Goal: Task Accomplishment & Management: Manage account settings

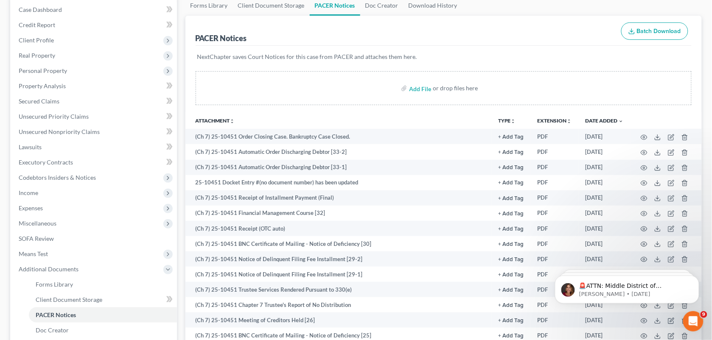
scroll to position [65, 0]
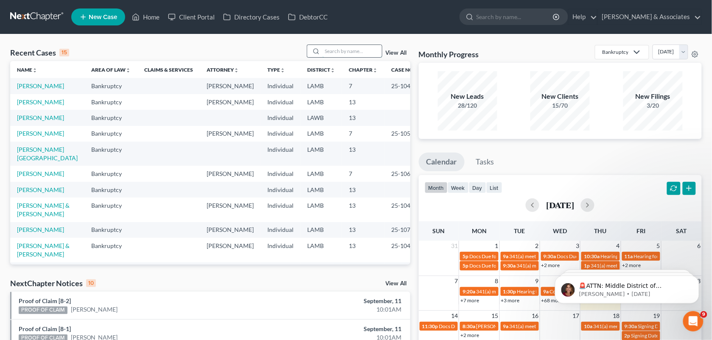
click at [342, 48] on input "search" at bounding box center [352, 51] width 59 height 12
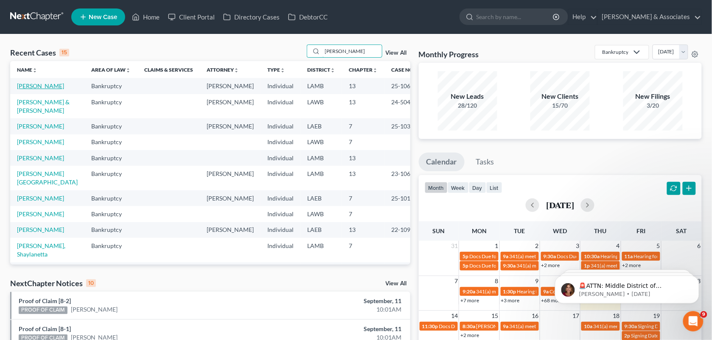
type input "[PERSON_NAME]"
click at [35, 84] on link "[PERSON_NAME]" at bounding box center [40, 85] width 47 height 7
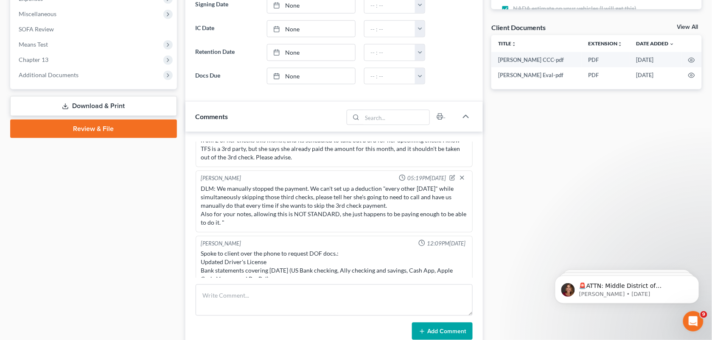
scroll to position [1843, 0]
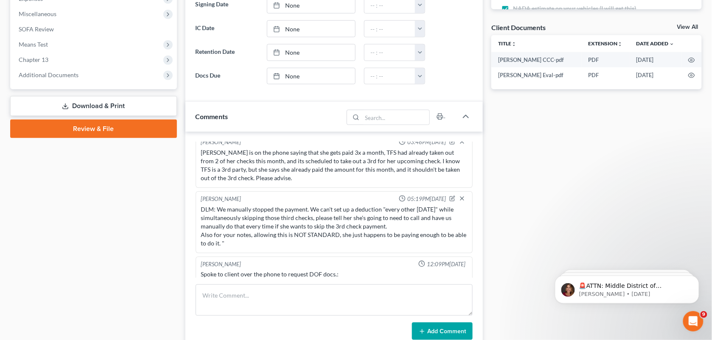
click at [351, 269] on div "[PERSON_NAME] 12:09PM[DATE]" at bounding box center [335, 265] width 270 height 8
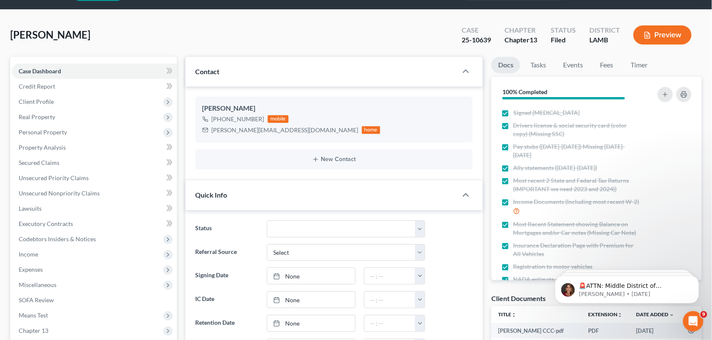
scroll to position [0, 0]
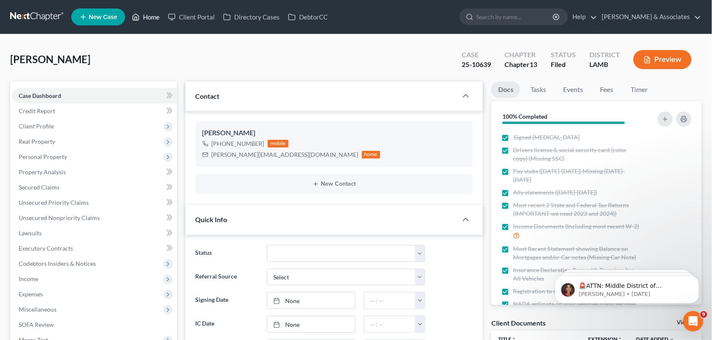
click at [145, 22] on link "Home" at bounding box center [146, 16] width 36 height 15
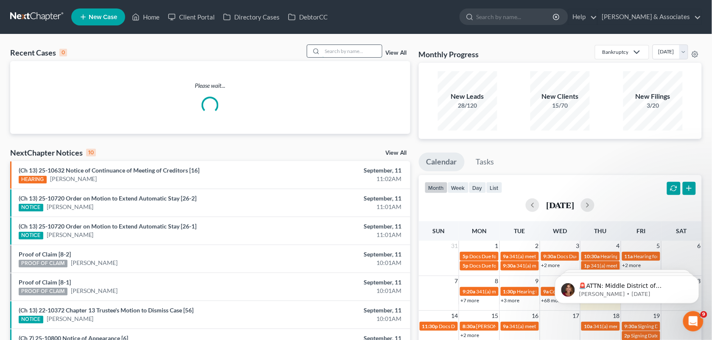
click at [342, 55] on input "search" at bounding box center [352, 51] width 59 height 12
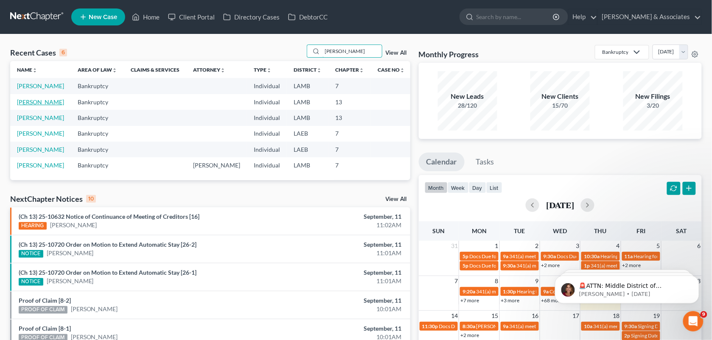
type input "[PERSON_NAME]"
click at [54, 102] on link "[PERSON_NAME]" at bounding box center [40, 101] width 47 height 7
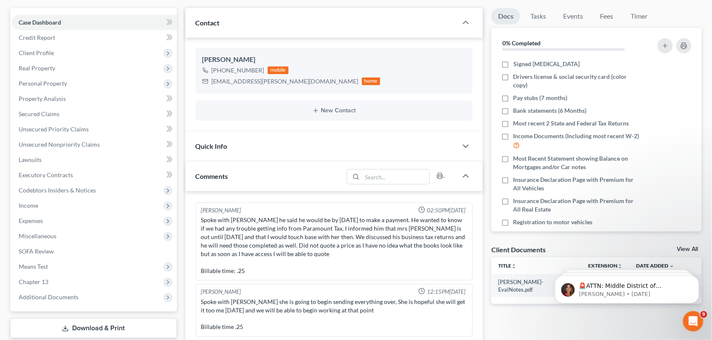
scroll to position [71, 0]
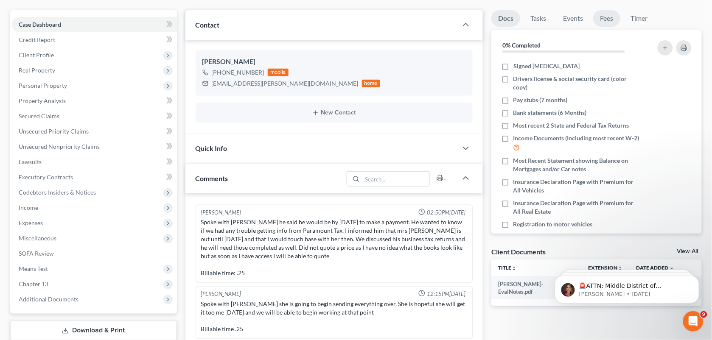
click at [612, 22] on link "Fees" at bounding box center [606, 18] width 27 height 17
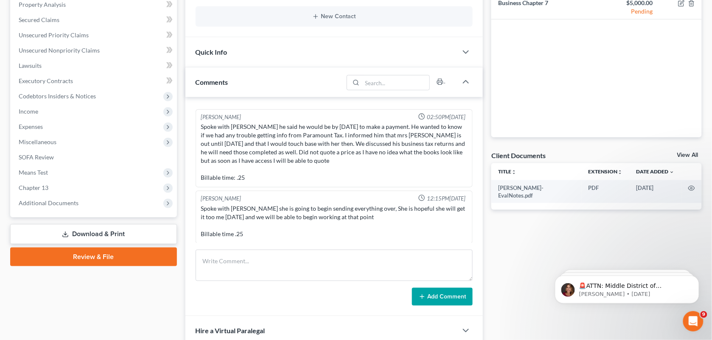
scroll to position [357, 0]
click at [322, 166] on div "Spoke with [PERSON_NAME] he said he would be by [DATE] to make a payment. He wa…" at bounding box center [334, 151] width 267 height 59
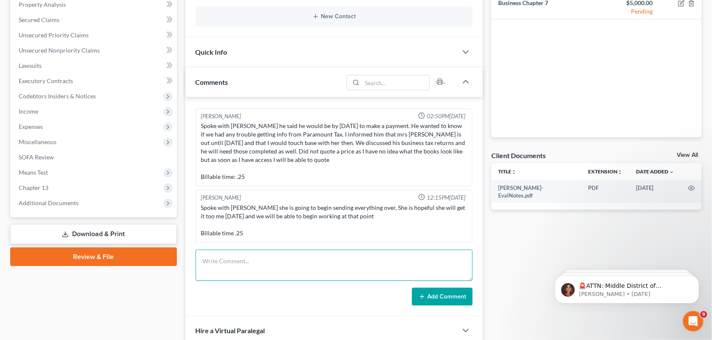
click at [287, 255] on textarea at bounding box center [335, 265] width 278 height 31
type textarea "Spoke with [PERSON_NAME]. He is coming into office [DATE], [DATE] 2PM CST to pa…"
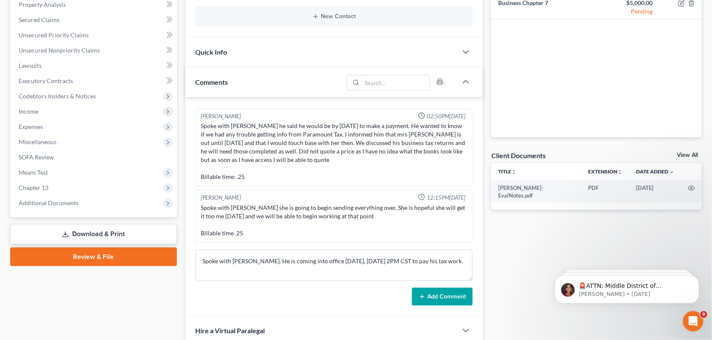
click at [435, 300] on button "Add Comment" at bounding box center [442, 297] width 61 height 18
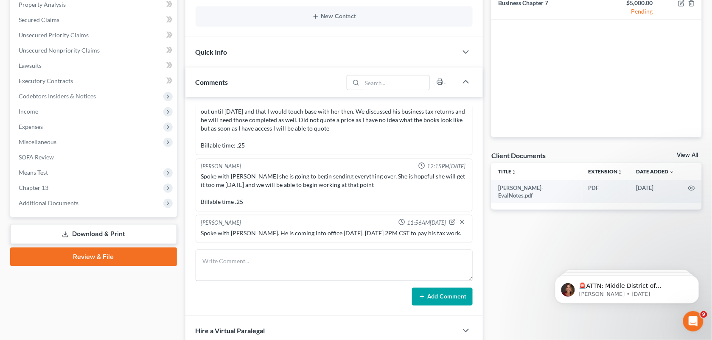
scroll to position [0, 0]
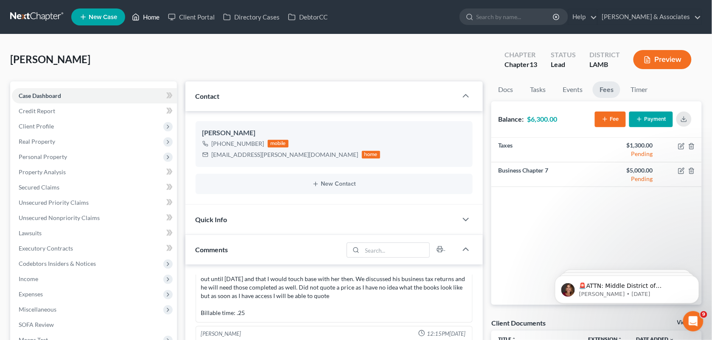
click at [143, 9] on link "Home" at bounding box center [146, 16] width 36 height 15
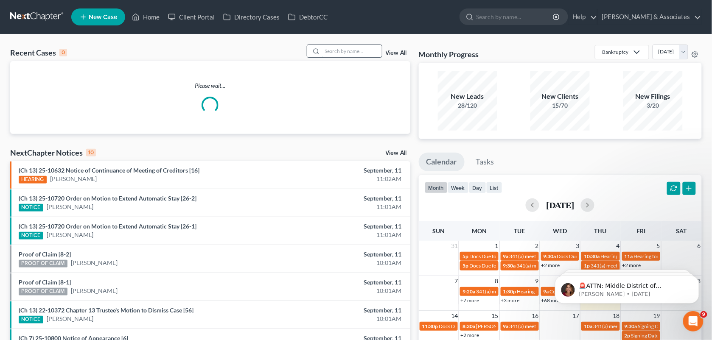
click at [344, 55] on input "search" at bounding box center [352, 51] width 59 height 12
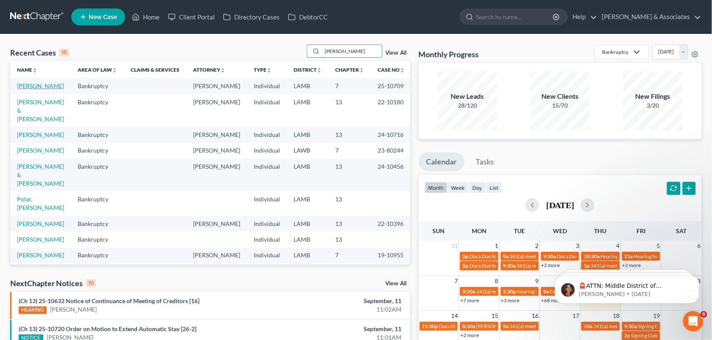
type input "[PERSON_NAME]"
click at [46, 87] on link "[PERSON_NAME]" at bounding box center [40, 85] width 47 height 7
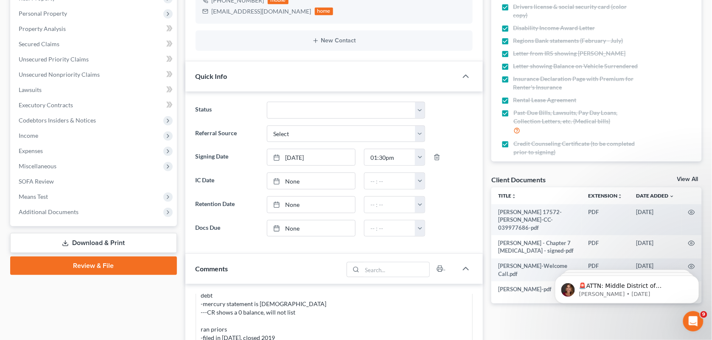
scroll to position [50, 0]
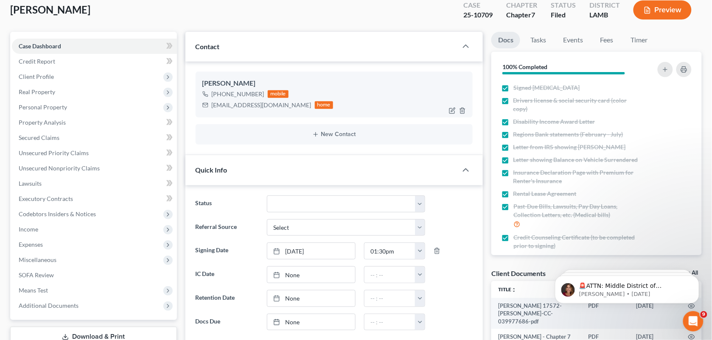
drag, startPoint x: 259, startPoint y: 94, endPoint x: 219, endPoint y: 90, distance: 40.0
click at [219, 90] on div "[PHONE_NUMBER]" at bounding box center [238, 94] width 53 height 8
copy div "[PHONE_NUMBER]"
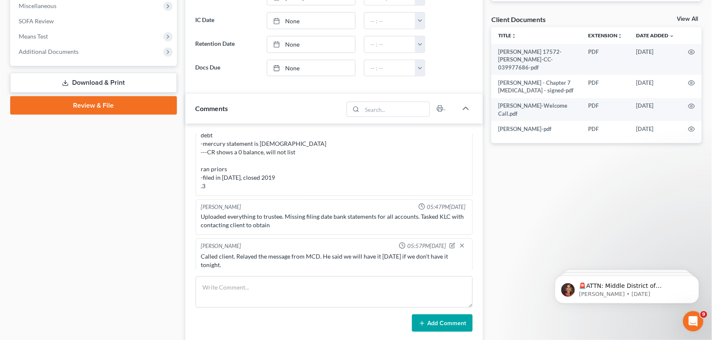
scroll to position [305, 0]
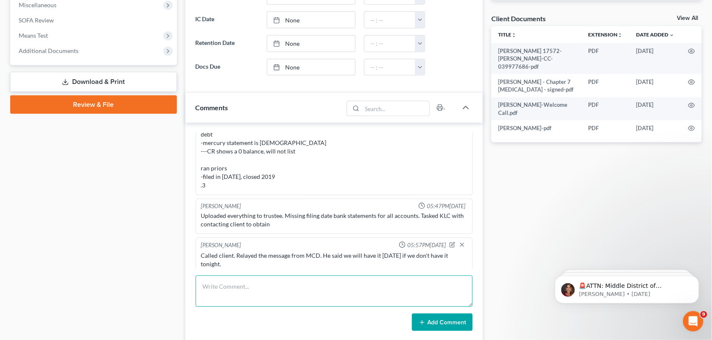
click at [346, 289] on textarea at bounding box center [335, 291] width 278 height 31
click at [385, 287] on textarea at bounding box center [335, 291] width 278 height 31
paste textarea "he was just confirming our receipt"
click at [230, 287] on textarea "he was just confirming our receipt" at bounding box center [335, 291] width 278 height 31
click at [268, 286] on textarea "[PERSON_NAME] called to confirming our receipt" at bounding box center [335, 291] width 278 height 31
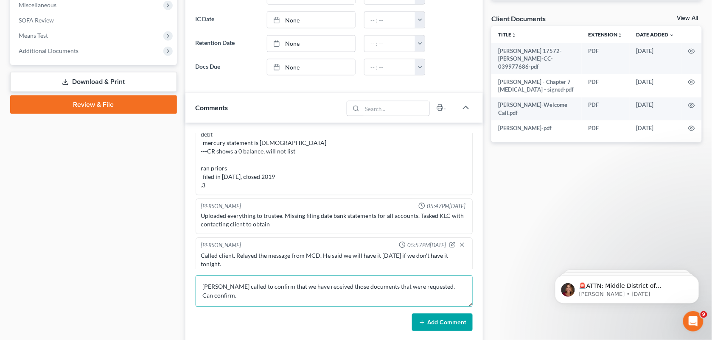
type textarea "[PERSON_NAME] called to confirm that we have received those documents that were…"
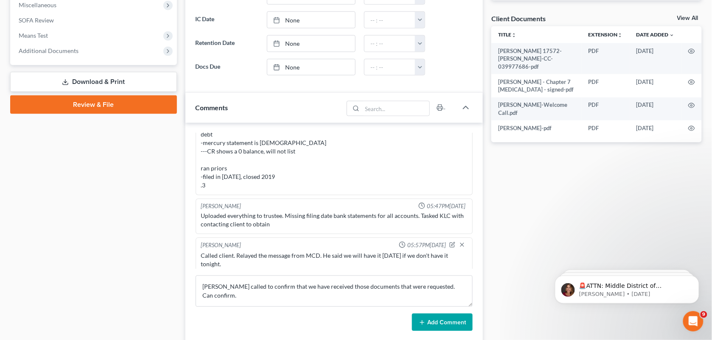
click at [432, 325] on button "Add Comment" at bounding box center [442, 323] width 61 height 18
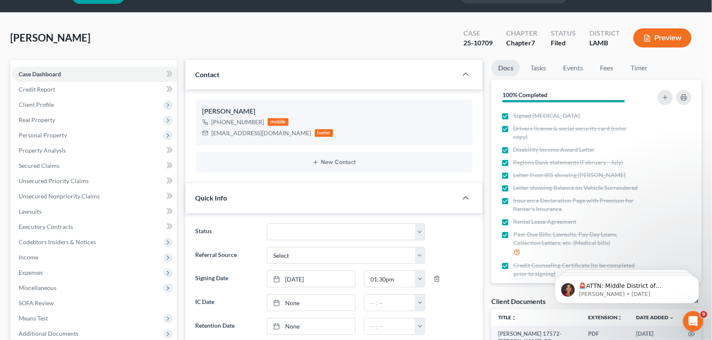
scroll to position [0, 0]
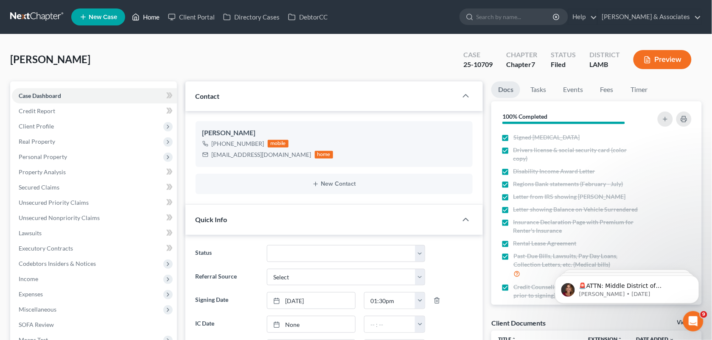
click at [143, 20] on link "Home" at bounding box center [146, 16] width 36 height 15
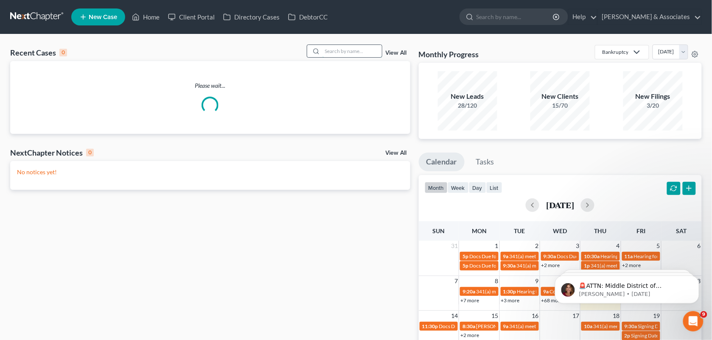
click at [351, 55] on input "search" at bounding box center [352, 51] width 59 height 12
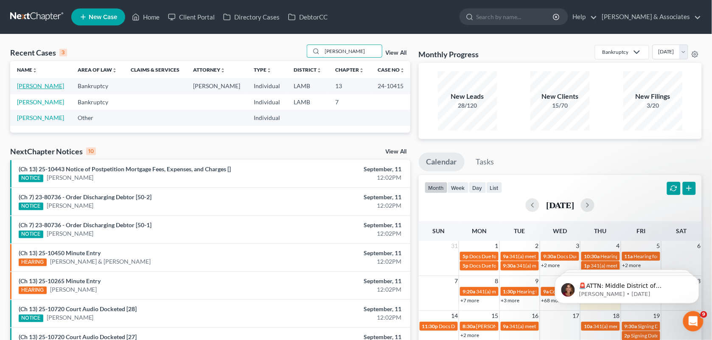
type input "[PERSON_NAME]"
click at [40, 87] on link "[PERSON_NAME]" at bounding box center [40, 85] width 47 height 7
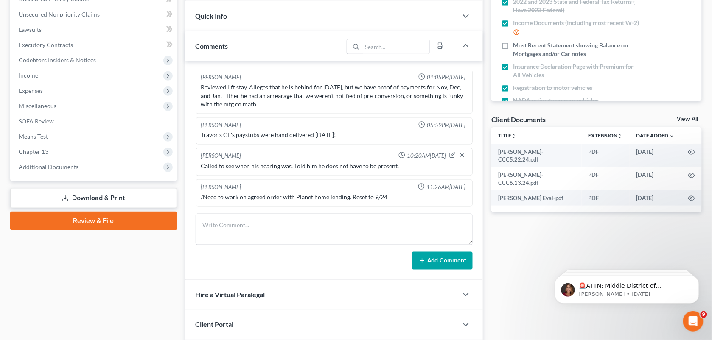
scroll to position [219, 0]
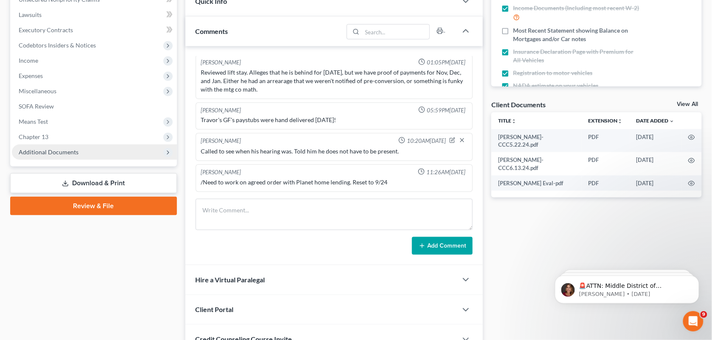
click at [67, 151] on span "Additional Documents" at bounding box center [49, 152] width 60 height 7
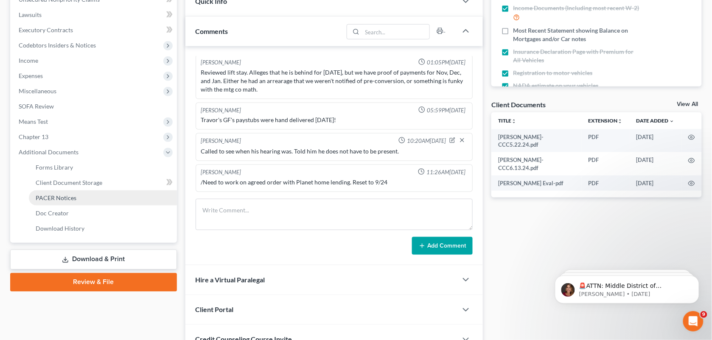
click at [59, 197] on span "PACER Notices" at bounding box center [56, 197] width 41 height 7
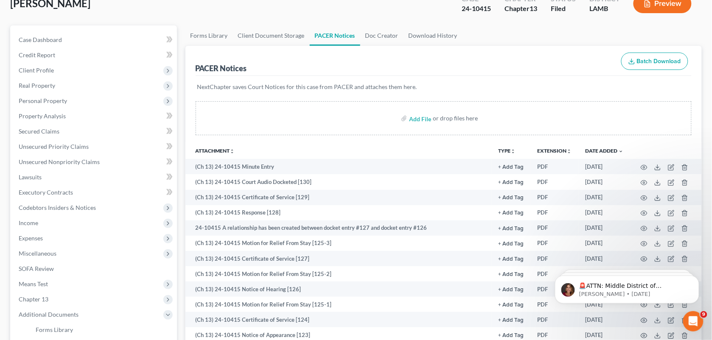
scroll to position [66, 0]
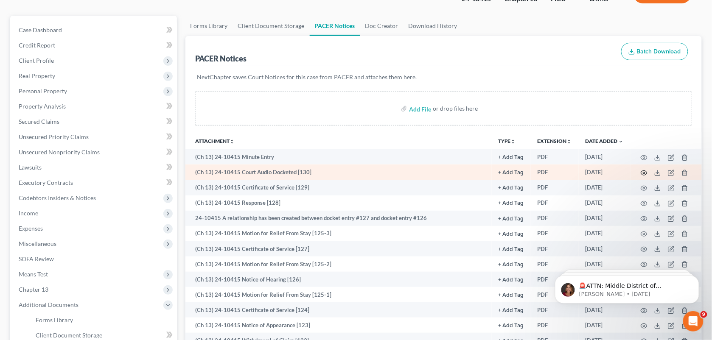
click at [642, 173] on icon "button" at bounding box center [644, 173] width 6 height 5
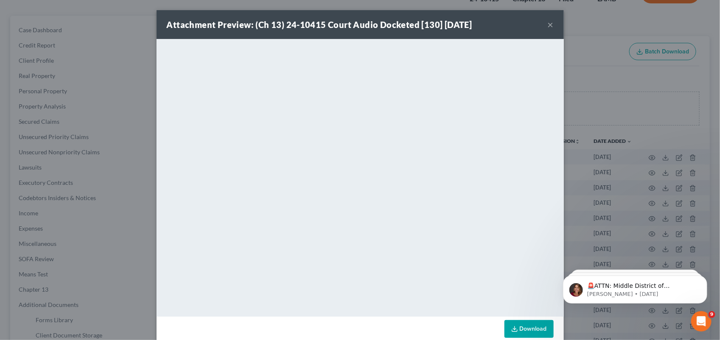
click at [550, 28] on button "×" at bounding box center [551, 25] width 6 height 10
